Goal: Use online tool/utility: Utilize a website feature to perform a specific function

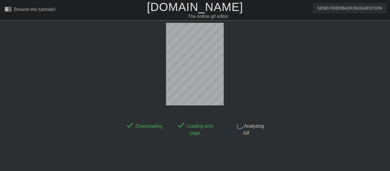
scroll to position [14, 0]
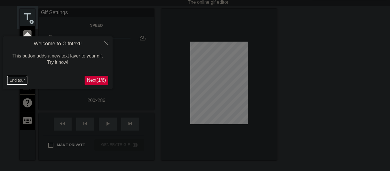
click at [12, 79] on button "End tour" at bounding box center [17, 80] width 20 height 9
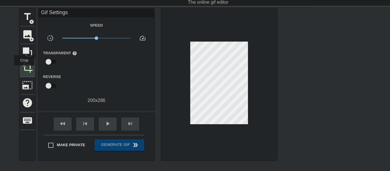
click at [25, 70] on span "crop" at bounding box center [27, 67] width 11 height 11
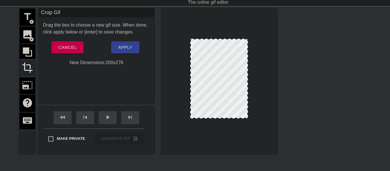
drag, startPoint x: 229, startPoint y: 120, endPoint x: 228, endPoint y: 117, distance: 2.9
click at [122, 47] on span "Apply" at bounding box center [125, 48] width 14 height 8
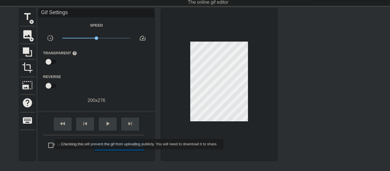
click at [51, 145] on input "Make Private" at bounding box center [51, 145] width 12 height 12
checkbox input "true"
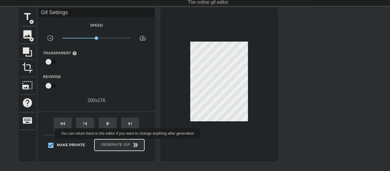
click at [128, 143] on span "Generate Gif double_arrow" at bounding box center [119, 145] width 45 height 7
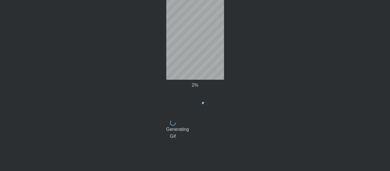
scroll to position [28, 0]
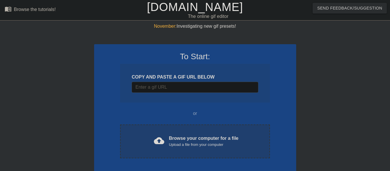
click at [143, 151] on div "cloud_upload Browse your computer for a file Upload a file from your computer C…" at bounding box center [195, 141] width 150 height 34
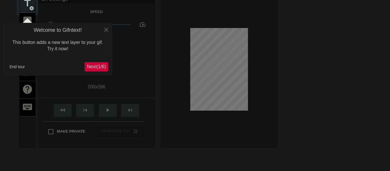
scroll to position [14, 0]
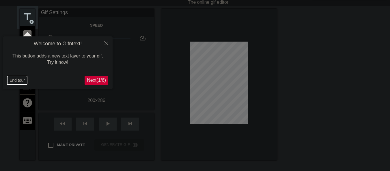
click at [10, 80] on button "End tour" at bounding box center [17, 80] width 20 height 9
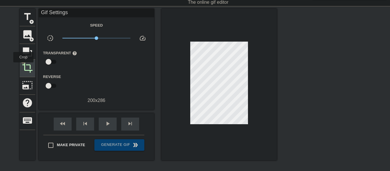
click at [23, 66] on span "crop" at bounding box center [27, 67] width 11 height 11
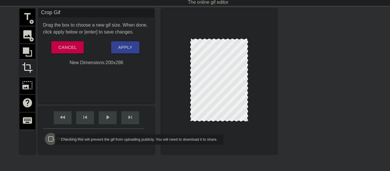
click at [51, 140] on input "Make Private" at bounding box center [51, 139] width 12 height 12
checkbox input "true"
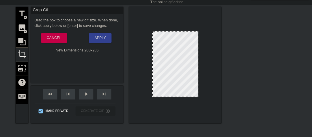
scroll to position [14, 0]
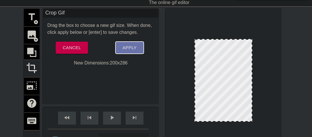
click at [129, 47] on span "Apply" at bounding box center [129, 48] width 14 height 8
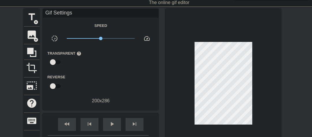
click at [149, 51] on div "Speed slow_motion_video x1.00 speed Transparent help Reverse 200 x 286" at bounding box center [100, 63] width 107 height 82
click at [30, 71] on span "crop" at bounding box center [31, 67] width 11 height 11
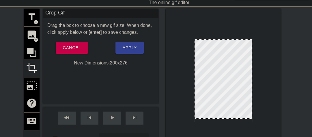
drag, startPoint x: 222, startPoint y: 121, endPoint x: 222, endPoint y: 118, distance: 2.9
click at [222, 118] on div at bounding box center [223, 118] width 57 height 3
click at [136, 49] on span "Apply" at bounding box center [129, 48] width 14 height 8
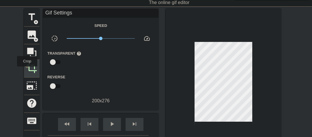
click at [27, 70] on span "crop" at bounding box center [31, 67] width 11 height 11
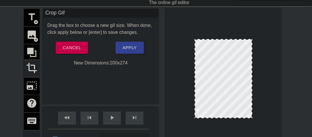
click at [230, 118] on div at bounding box center [223, 117] width 57 height 3
click at [135, 47] on span "Apply" at bounding box center [129, 48] width 14 height 8
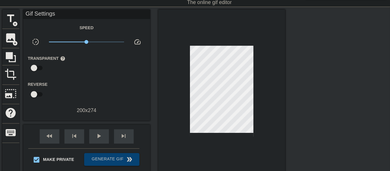
scroll to position [14, 0]
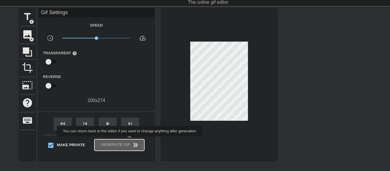
click at [130, 140] on button "Generate Gif double_arrow" at bounding box center [119, 145] width 50 height 12
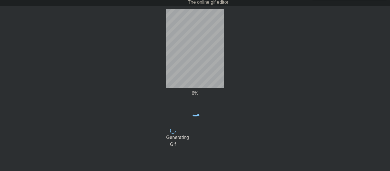
scroll to position [0, 0]
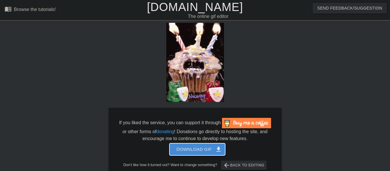
click at [191, 151] on span "Download gif get_app" at bounding box center [197, 150] width 42 height 8
